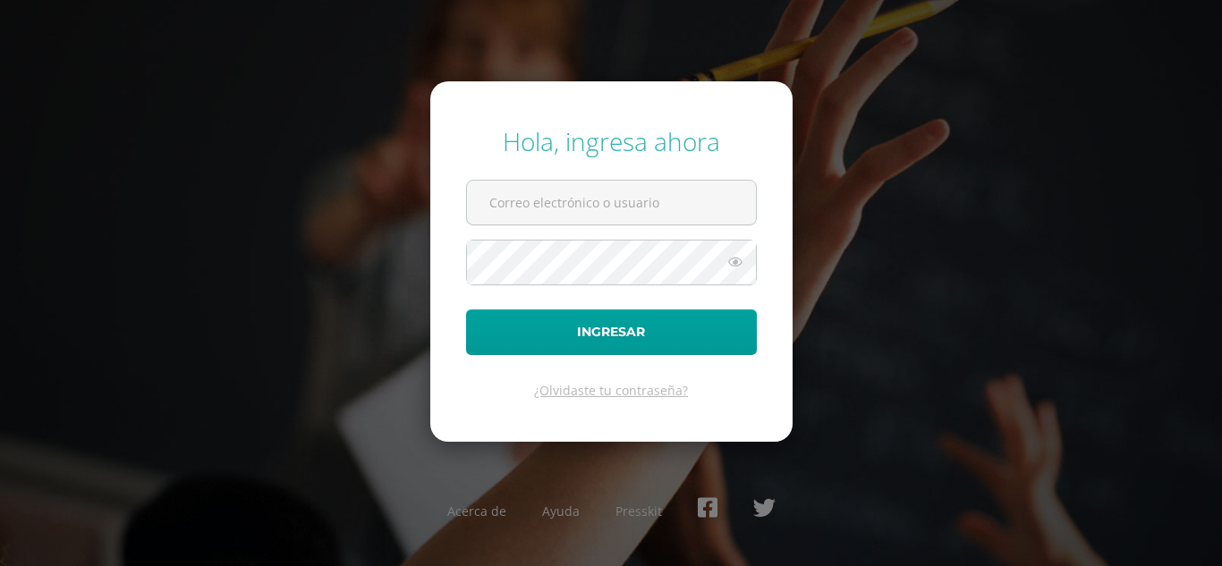
type input "fgironr@donbosco.edu.gt"
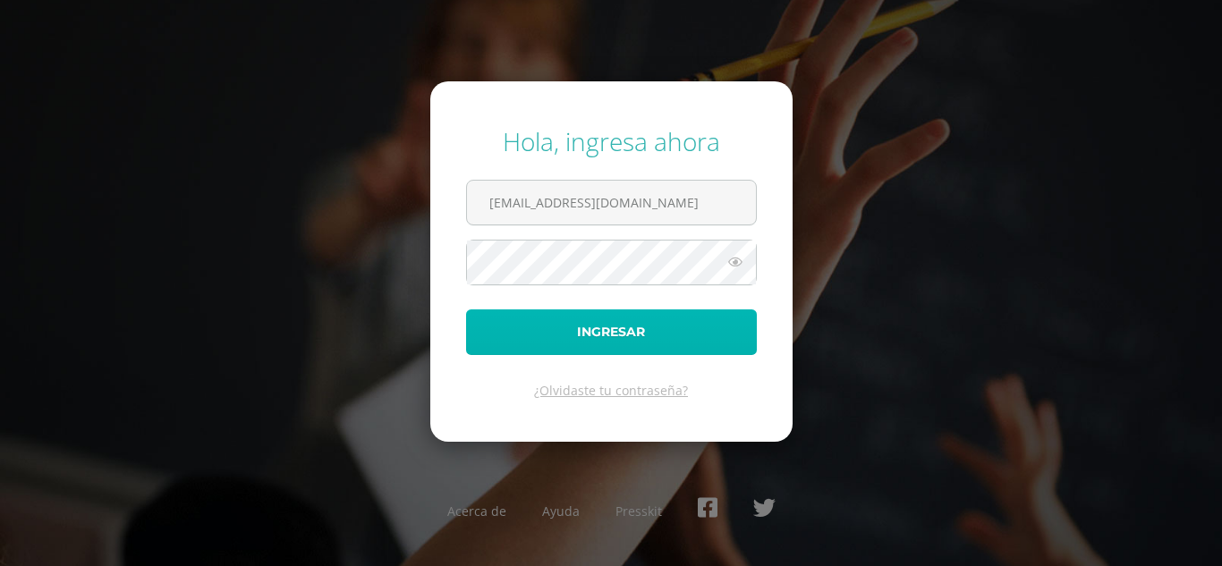
click at [572, 334] on button "Ingresar" at bounding box center [611, 332] width 291 height 46
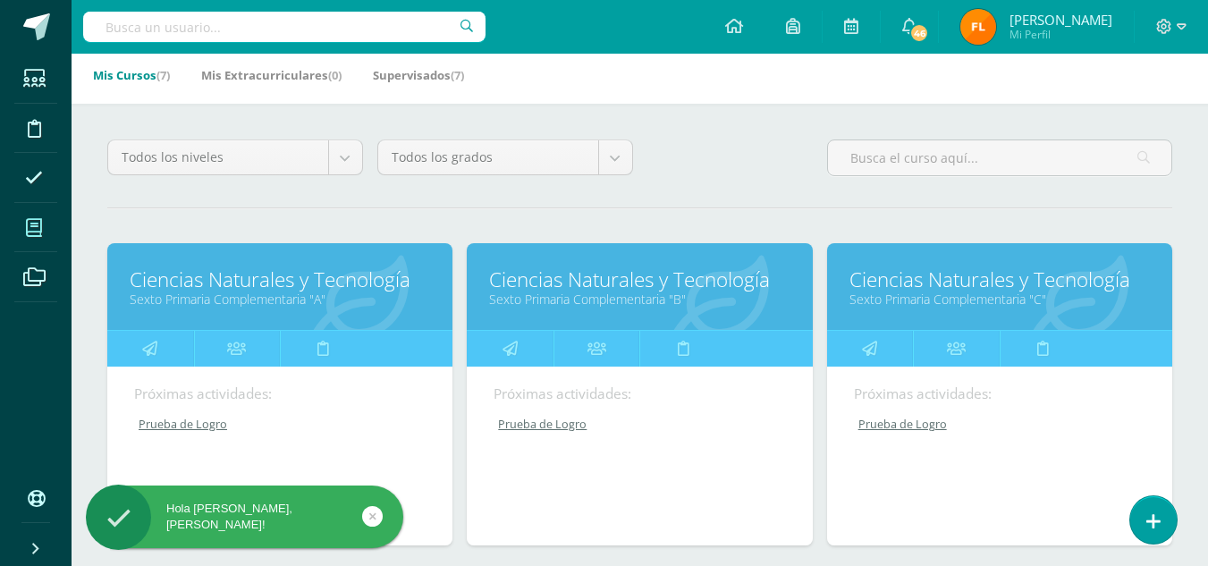
scroll to position [179, 0]
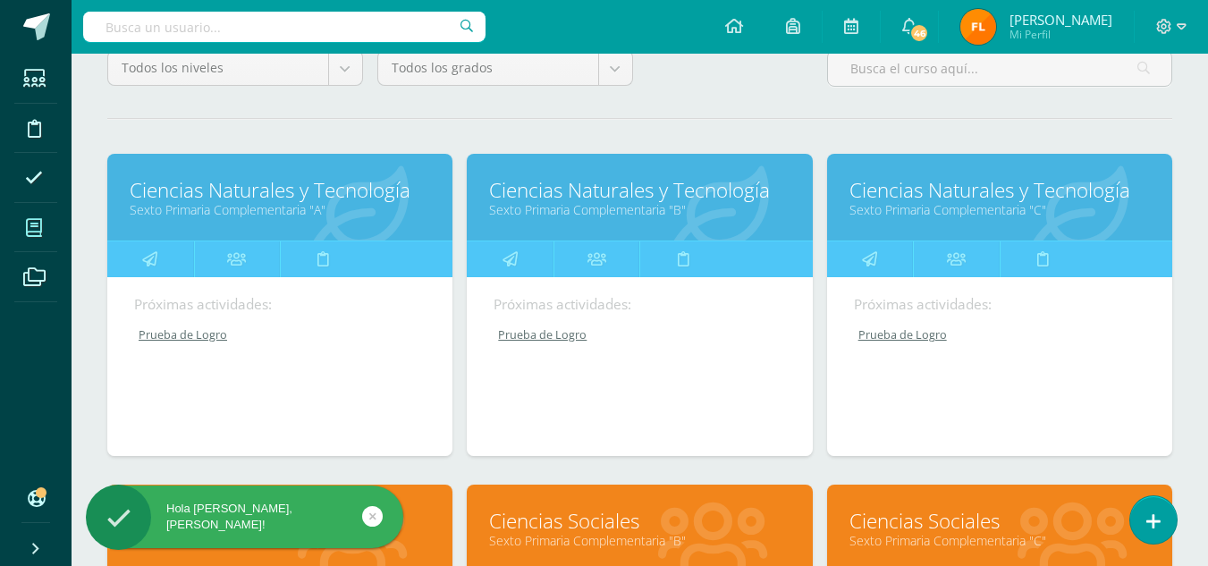
click at [258, 199] on link "Ciencias Naturales y Tecnología" at bounding box center [280, 190] width 300 height 28
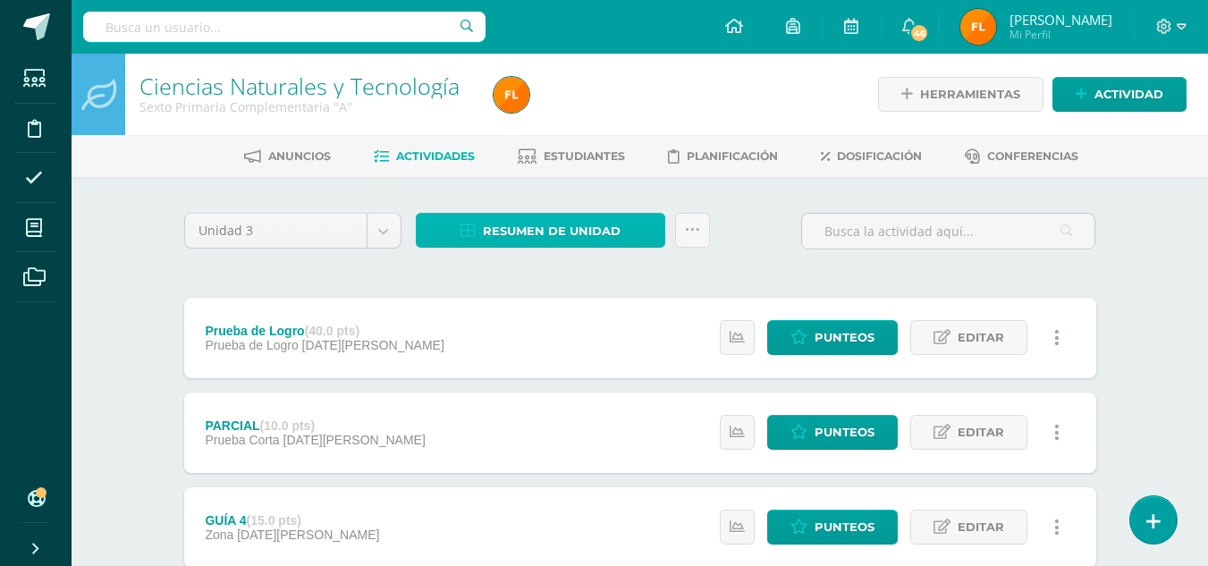
click at [508, 240] on span "Resumen de unidad" at bounding box center [552, 231] width 138 height 33
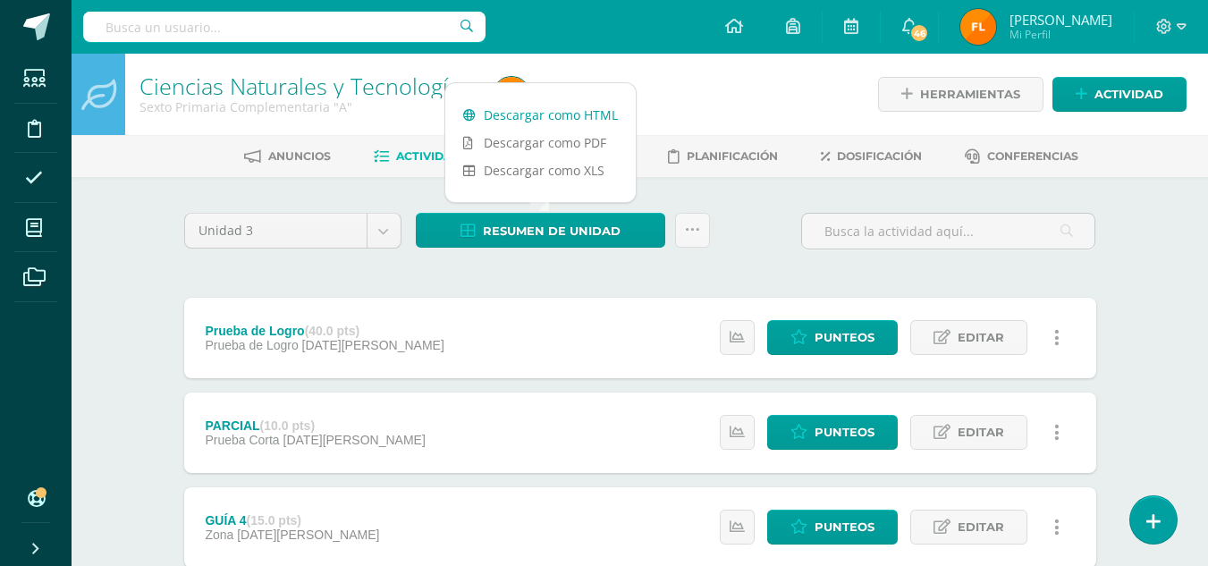
click at [528, 115] on link "Descargar como HTML" at bounding box center [540, 115] width 190 height 28
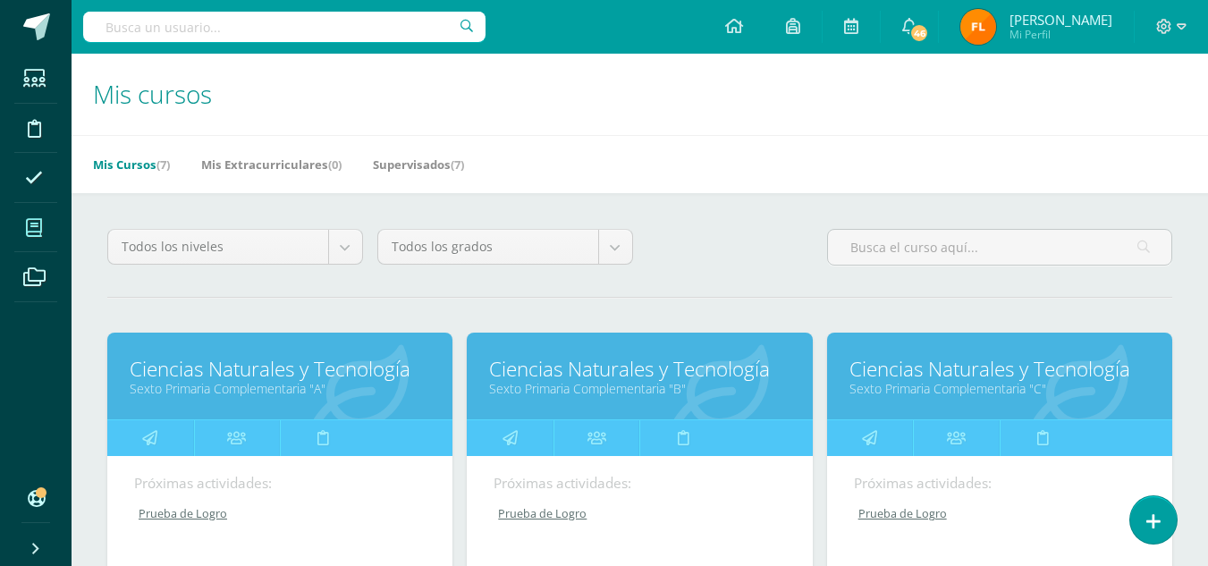
click at [274, 367] on link "Ciencias Naturales y Tecnología" at bounding box center [280, 369] width 300 height 28
click at [693, 366] on link "Ciencias Naturales y Tecnología" at bounding box center [639, 369] width 300 height 28
click at [489, 355] on link "Ciencias Naturales y Tecnología" at bounding box center [639, 369] width 300 height 28
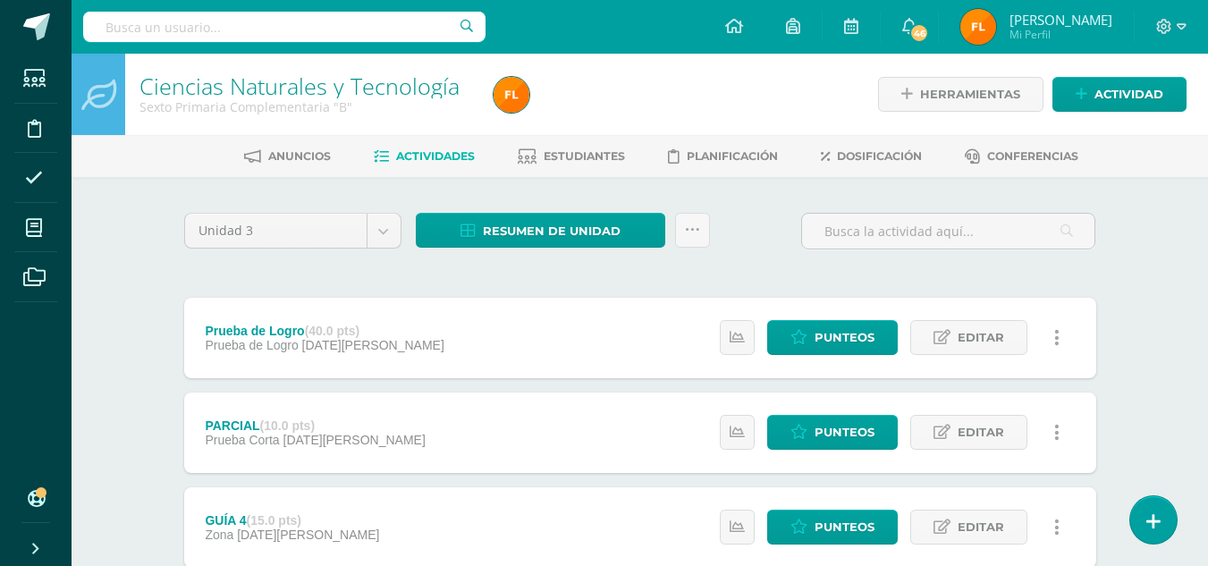
click at [579, 248] on div "Resumen de unidad Descargar como HTML Descargar como PDF Descargar como XLS Sub…" at bounding box center [563, 238] width 309 height 51
click at [576, 236] on span "Resumen de unidad" at bounding box center [552, 231] width 138 height 33
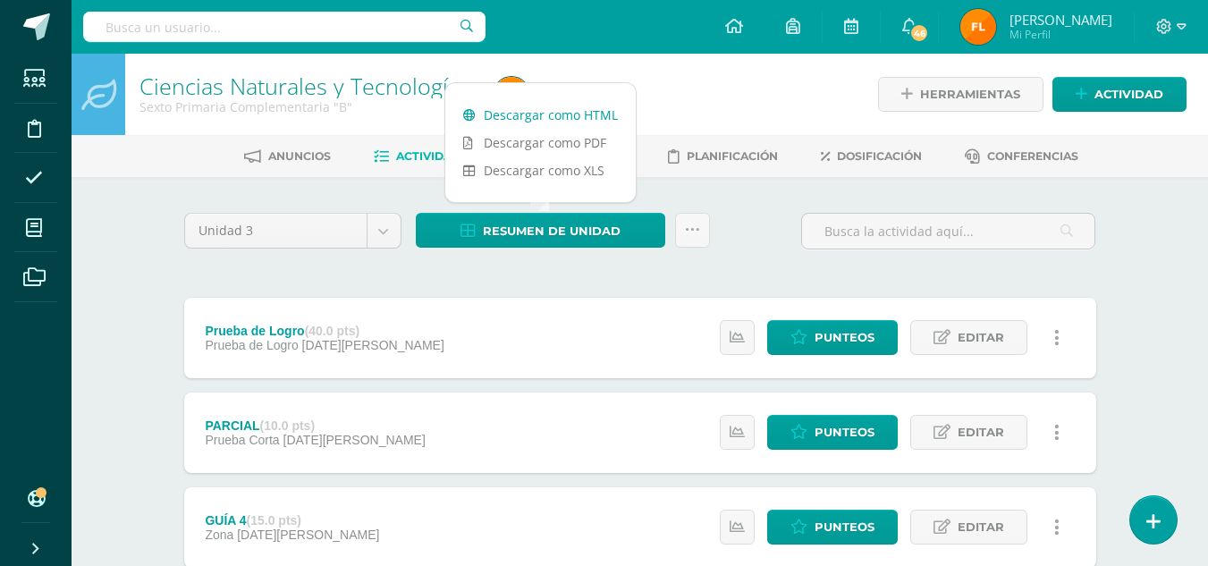
click at [514, 113] on link "Descargar como HTML" at bounding box center [540, 115] width 190 height 28
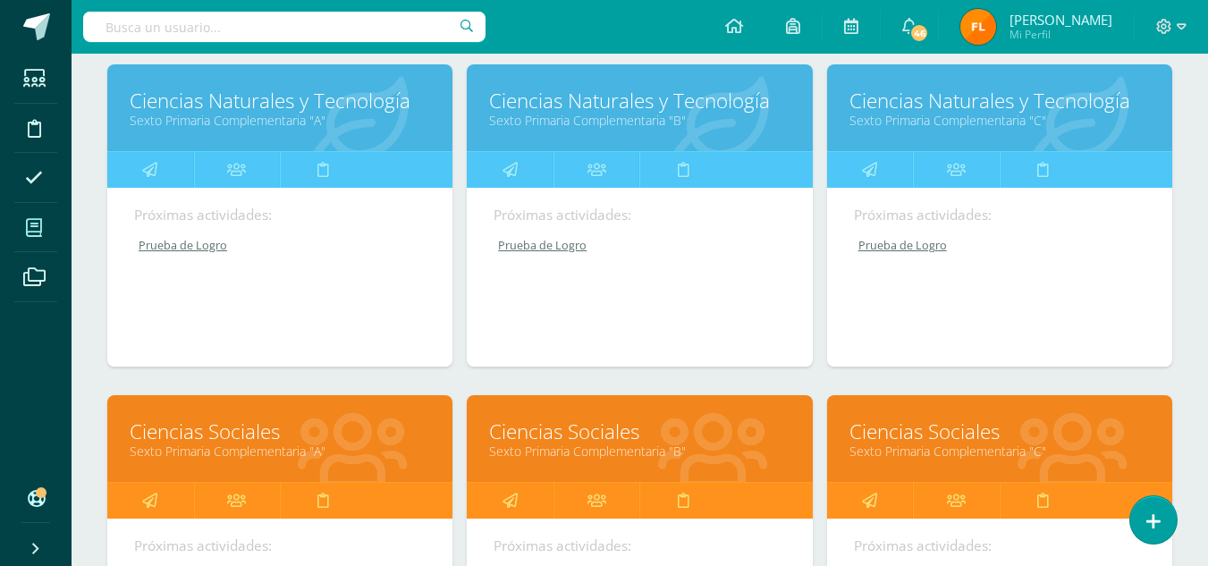
scroll to position [447, 0]
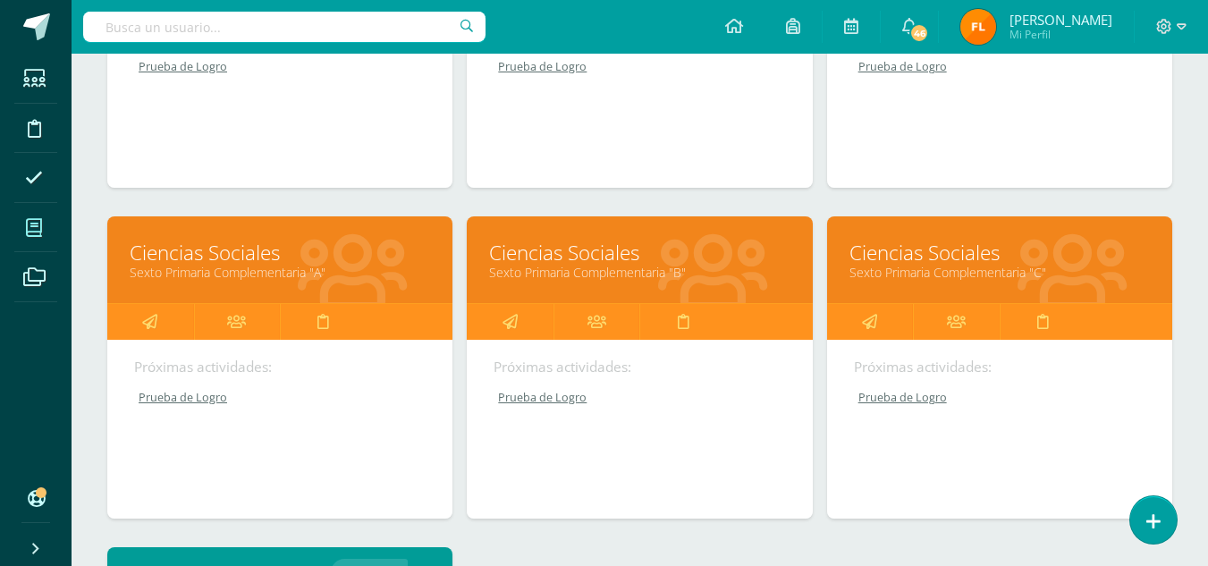
click at [245, 261] on link "Ciencias Sociales" at bounding box center [280, 253] width 300 height 28
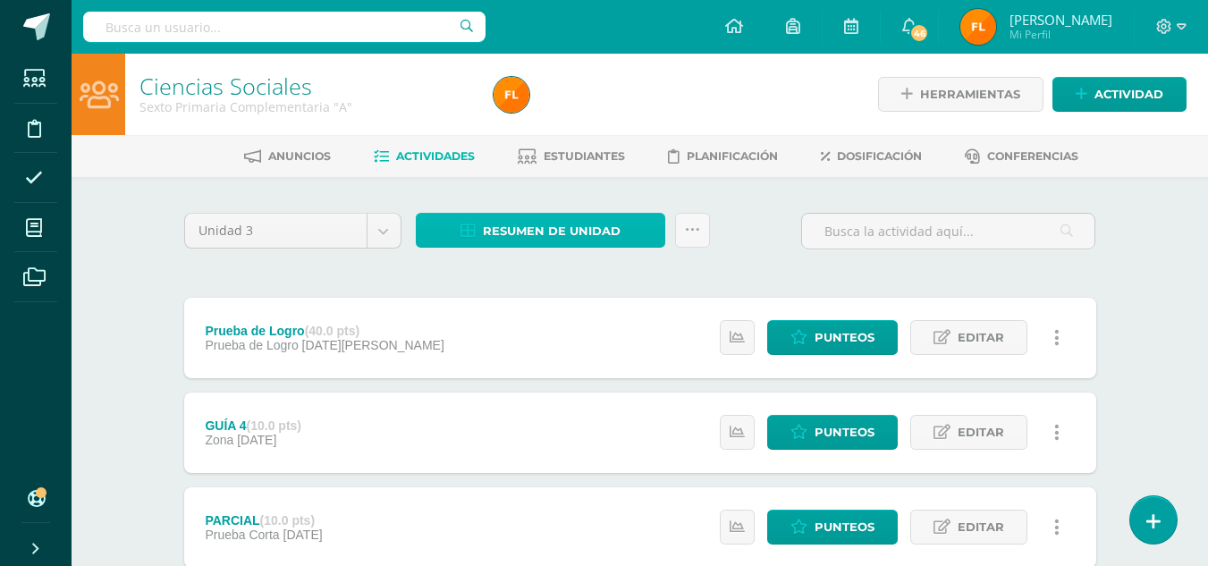
click at [605, 236] on span "Resumen de unidad" at bounding box center [552, 231] width 138 height 33
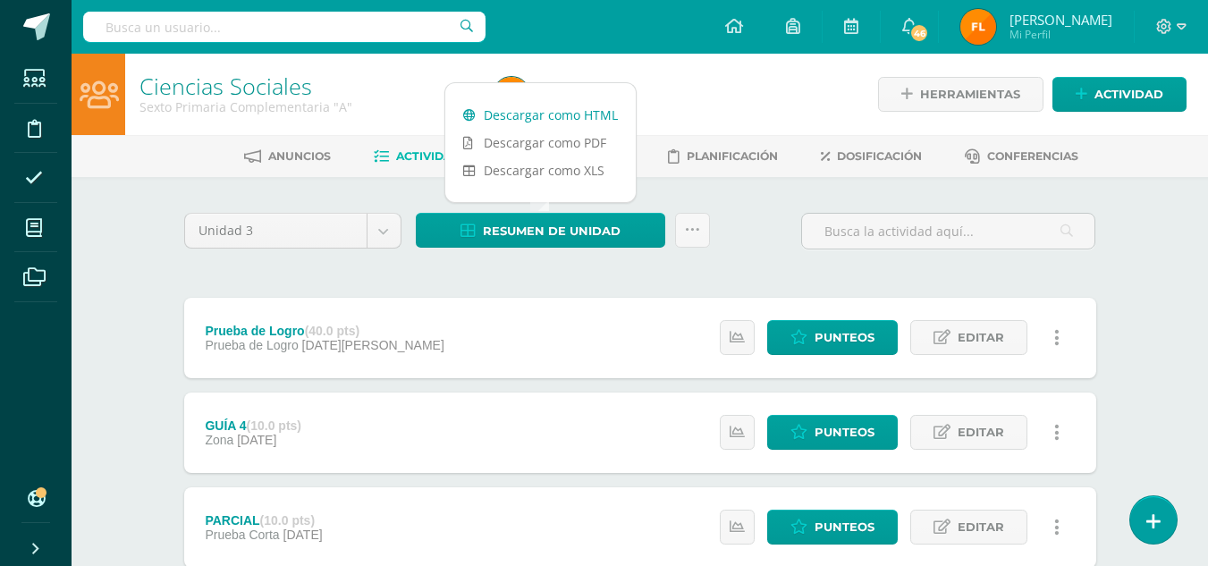
click at [593, 117] on link "Descargar como HTML" at bounding box center [540, 115] width 190 height 28
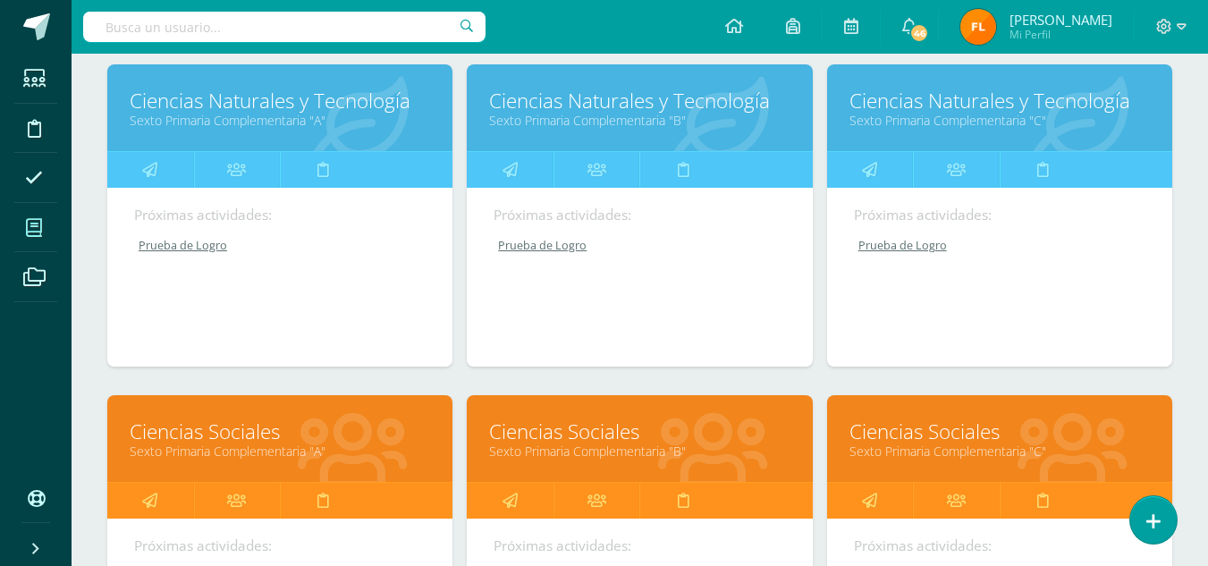
scroll to position [358, 0]
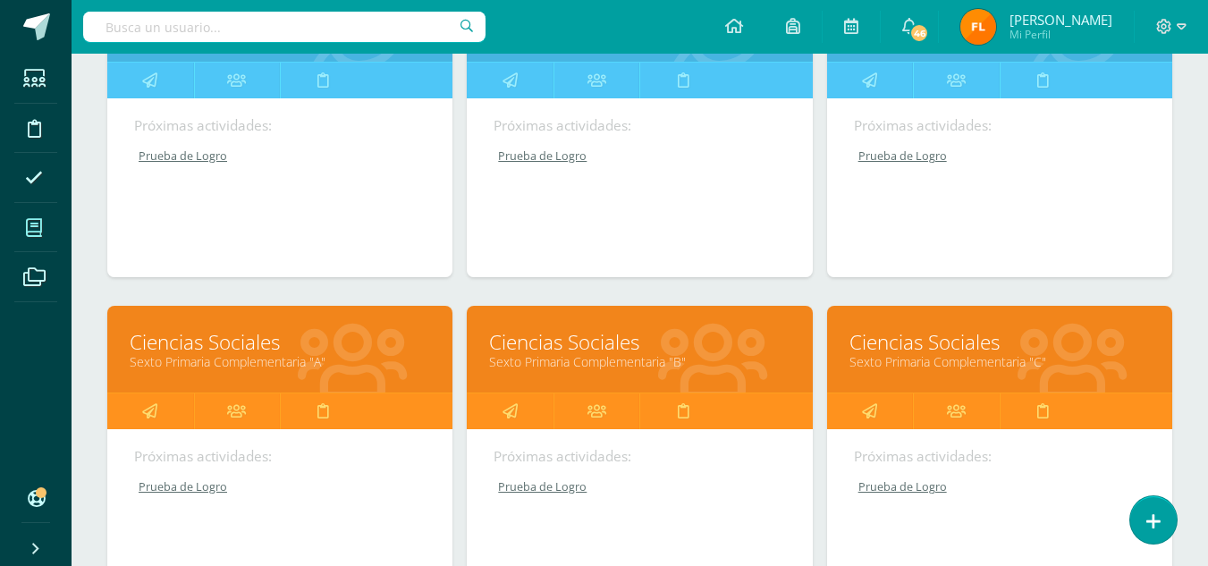
click at [579, 351] on link "Ciencias Sociales" at bounding box center [639, 342] width 300 height 28
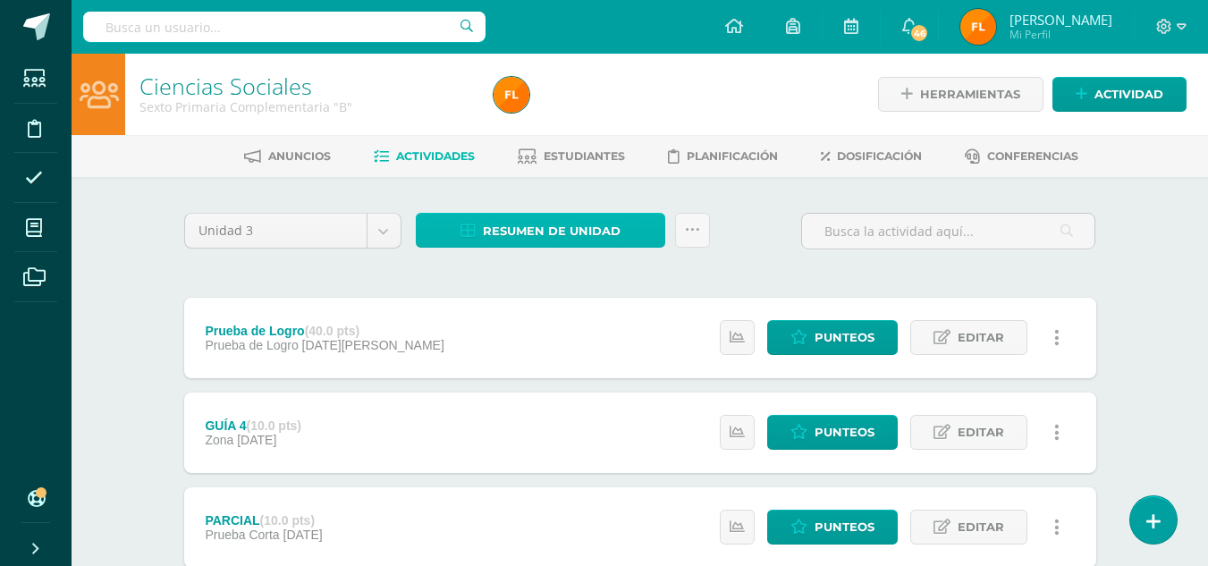
click at [562, 226] on span "Resumen de unidad" at bounding box center [552, 231] width 138 height 33
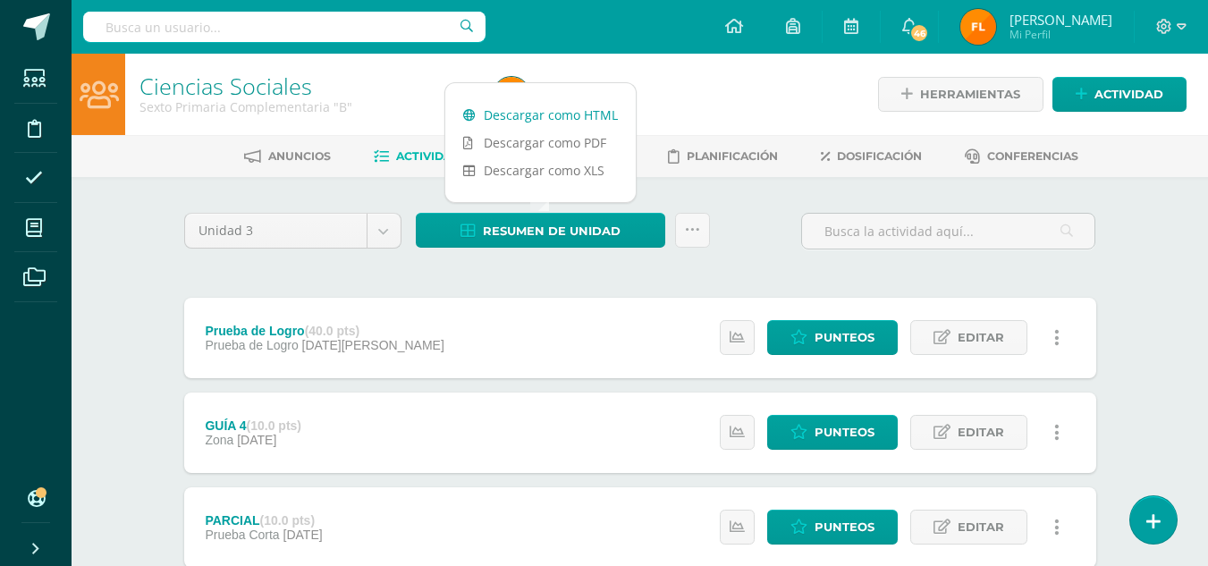
click at [562, 116] on link "Descargar como HTML" at bounding box center [540, 115] width 190 height 28
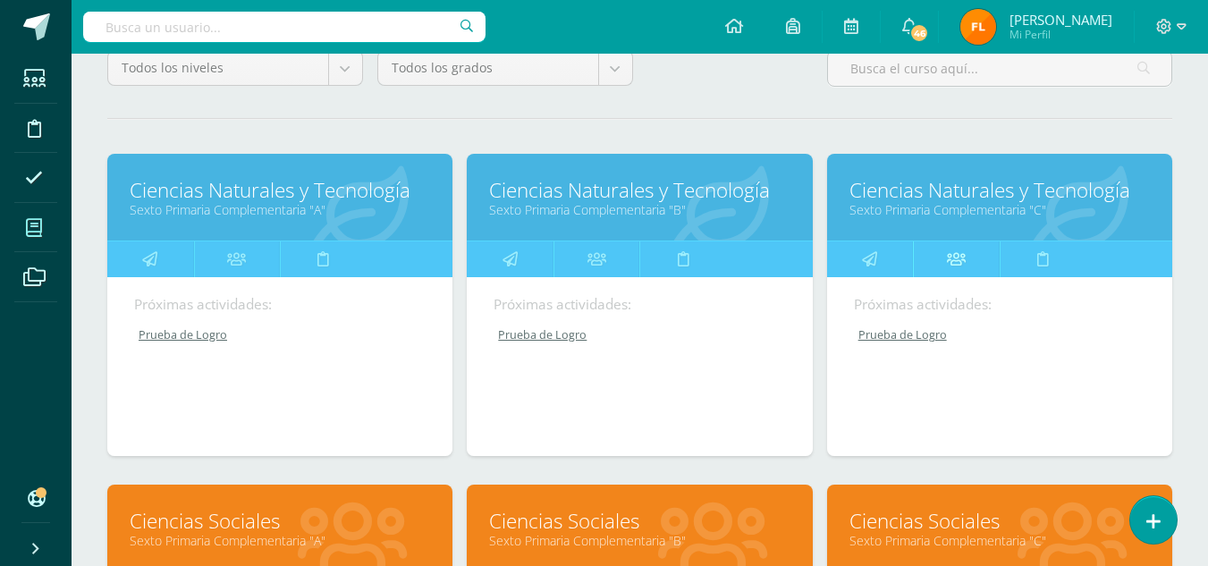
scroll to position [358, 0]
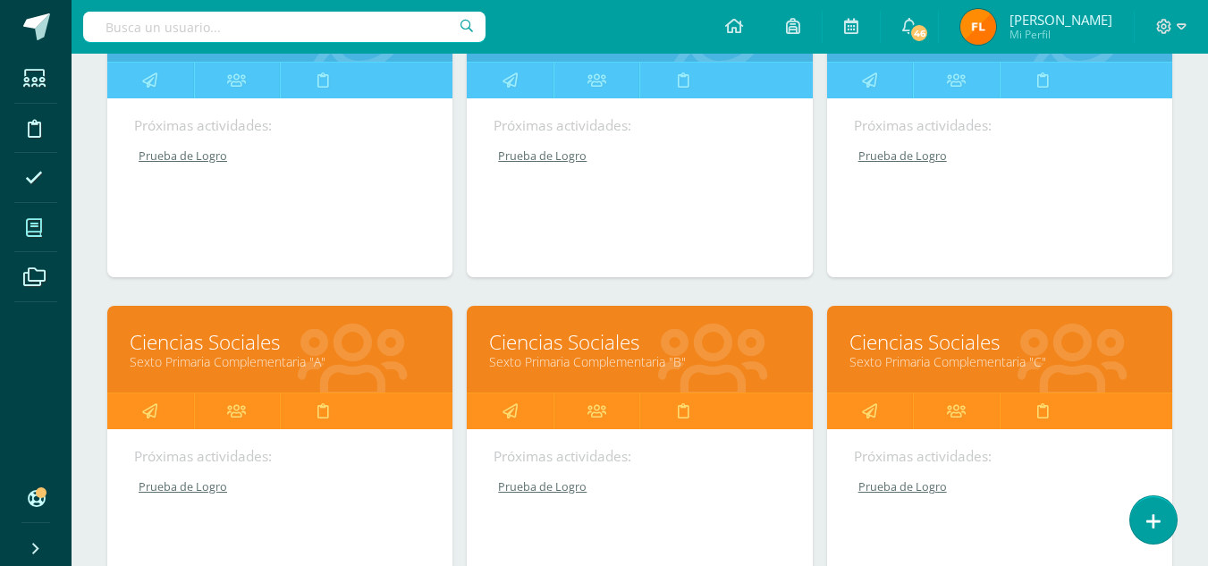
click at [925, 353] on link "Sexto Primaria Complementaria "C"" at bounding box center [1000, 361] width 300 height 17
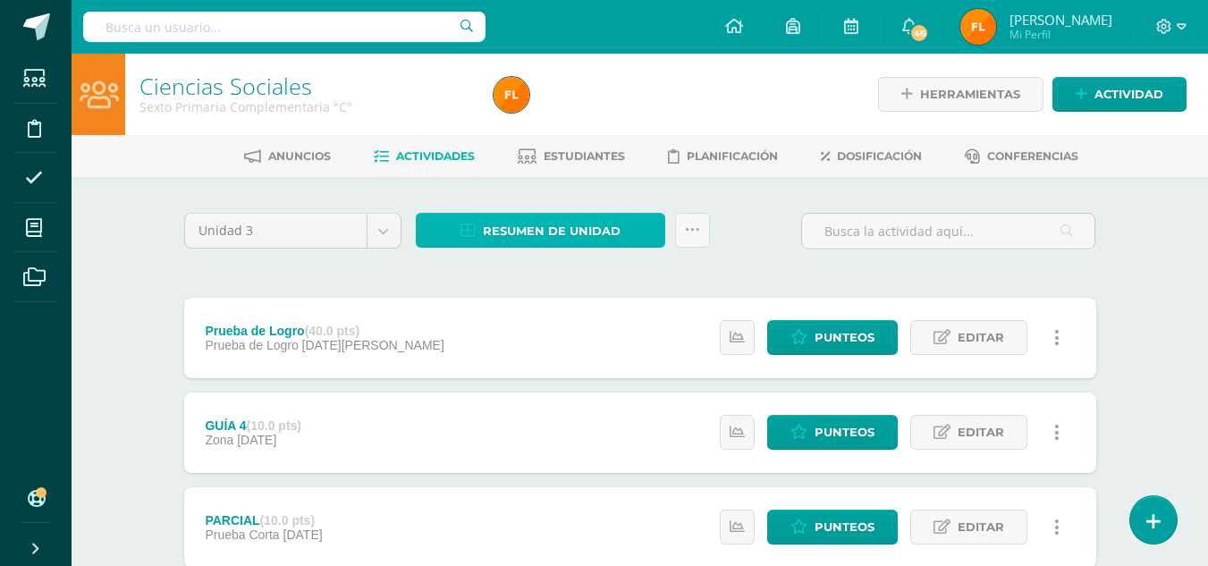
click at [572, 223] on span "Resumen de unidad" at bounding box center [552, 231] width 138 height 33
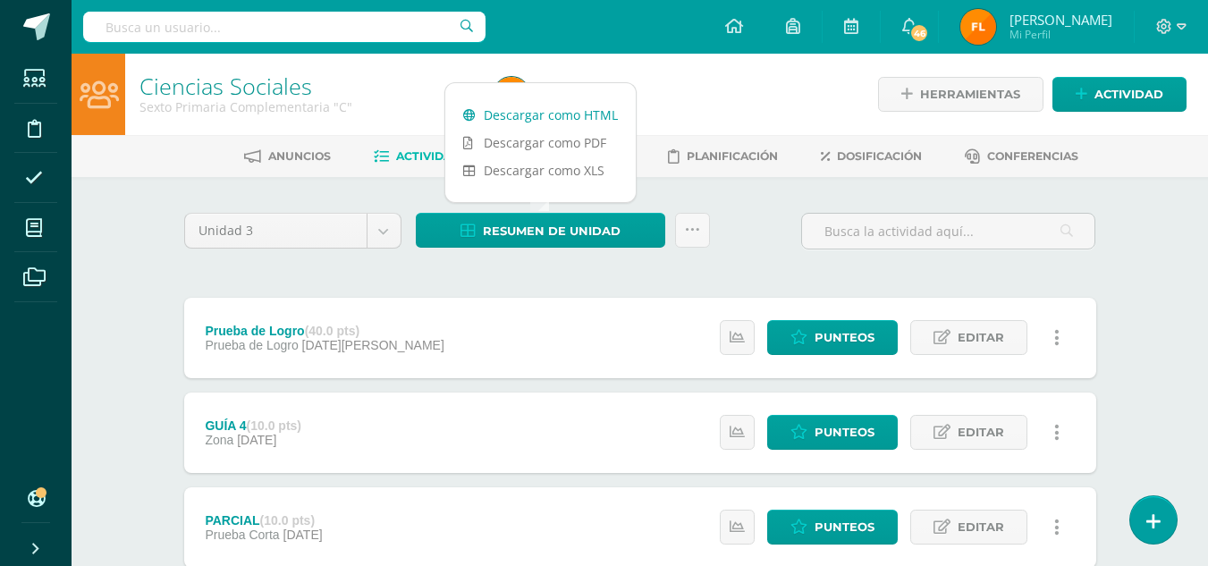
click at [572, 118] on link "Descargar como HTML" at bounding box center [540, 115] width 190 height 28
click at [1181, 23] on icon at bounding box center [1182, 27] width 10 height 16
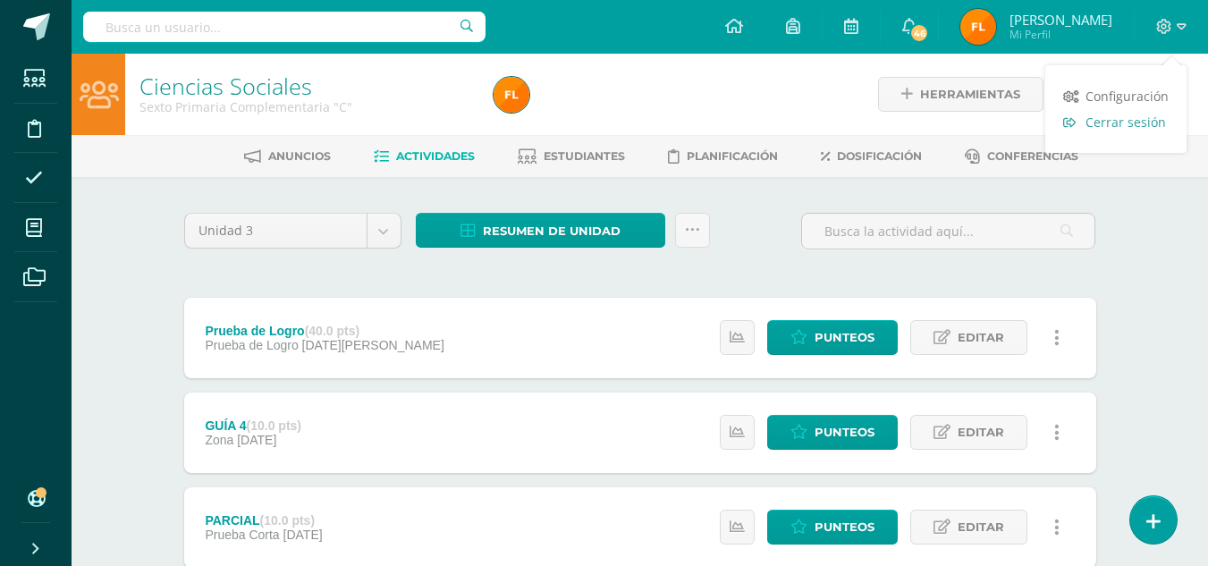
click at [1146, 123] on span "Cerrar sesión" at bounding box center [1126, 122] width 80 height 17
